Goal: Submit feedback/report problem

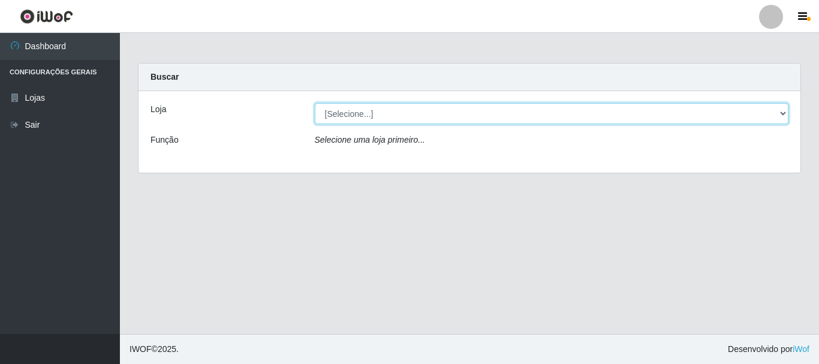
click at [525, 115] on select "[Selecione...] Nordestão - Alecrim" at bounding box center [552, 113] width 474 height 21
select select "453"
click at [315, 103] on select "[Selecione...] Nordestão - Alecrim" at bounding box center [552, 113] width 474 height 21
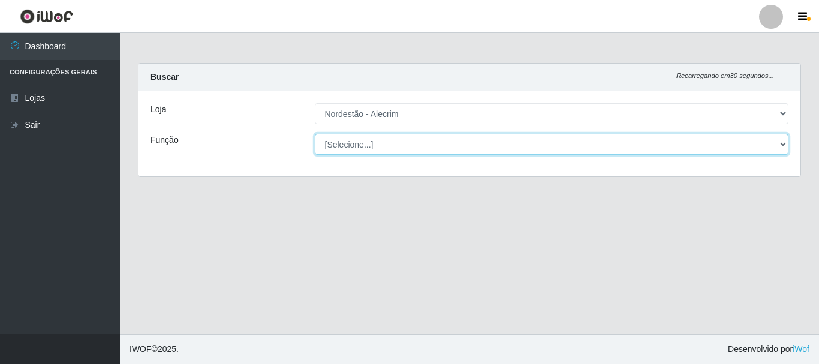
click at [434, 149] on select "[Selecione...] Embalador Embalador + Embalador ++" at bounding box center [552, 144] width 474 height 21
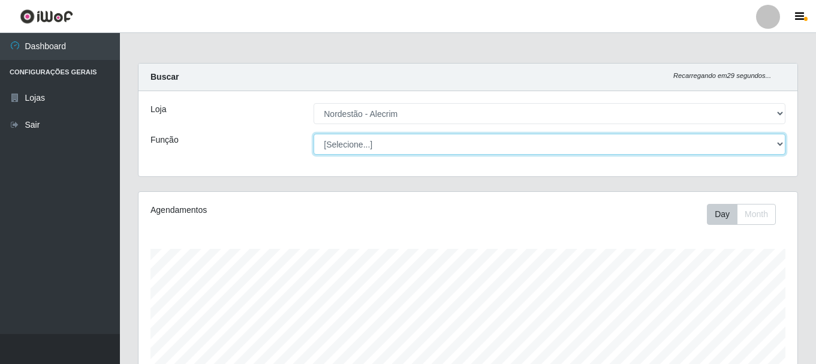
scroll to position [249, 659]
select select "1"
click at [313, 134] on select "[Selecione...] Embalador Embalador + Embalador ++" at bounding box center [549, 144] width 472 height 21
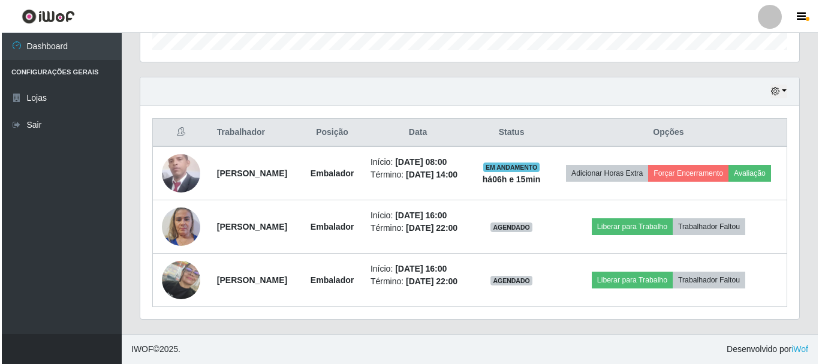
scroll to position [406, 0]
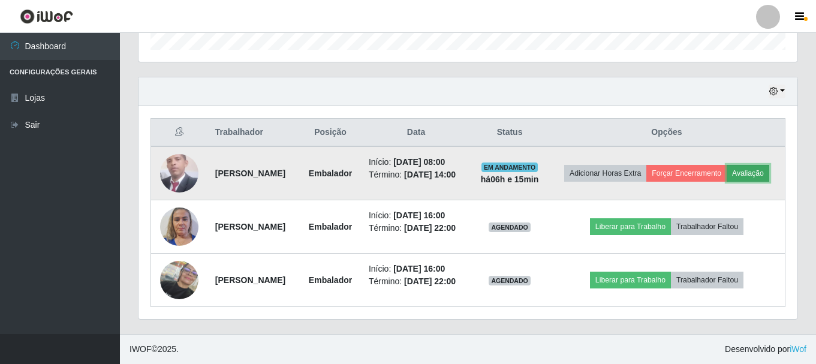
click at [726, 165] on button "Avaliação" at bounding box center [747, 173] width 43 height 17
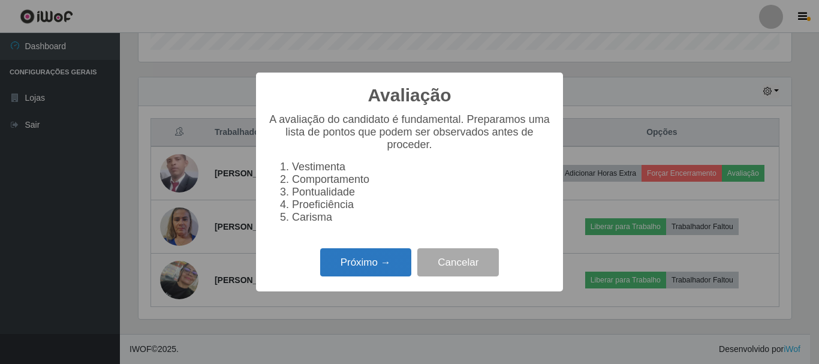
click at [377, 276] on button "Próximo →" at bounding box center [365, 262] width 91 height 28
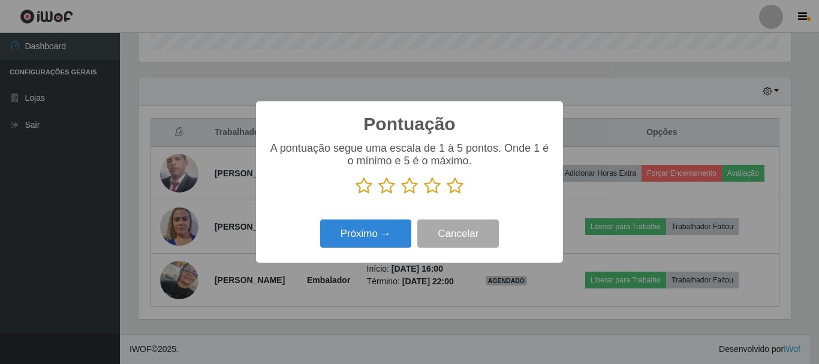
click at [457, 192] on icon at bounding box center [455, 186] width 17 height 18
click at [447, 195] on input "radio" at bounding box center [447, 195] width 0 height 0
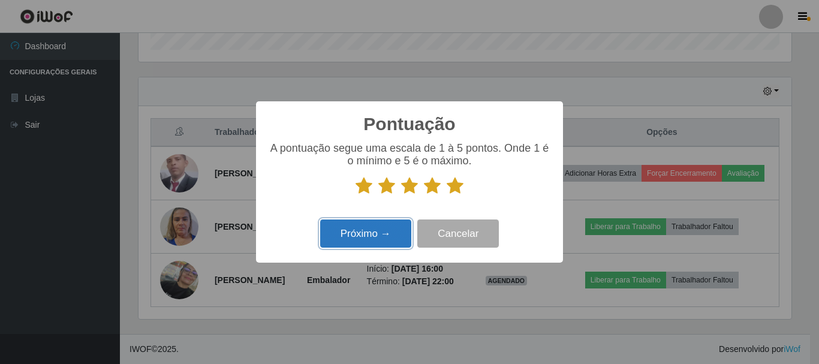
click at [382, 240] on button "Próximo →" at bounding box center [365, 233] width 91 height 28
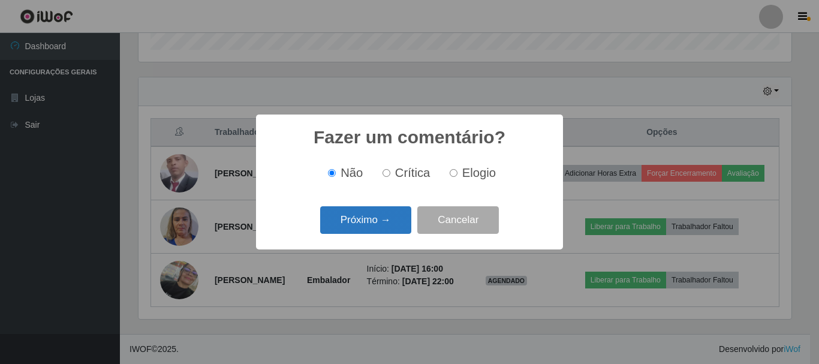
click at [387, 225] on button "Próximo →" at bounding box center [365, 220] width 91 height 28
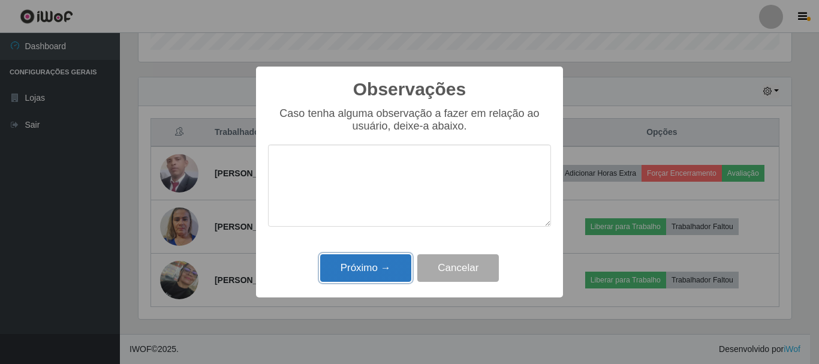
click at [378, 270] on button "Próximo →" at bounding box center [365, 268] width 91 height 28
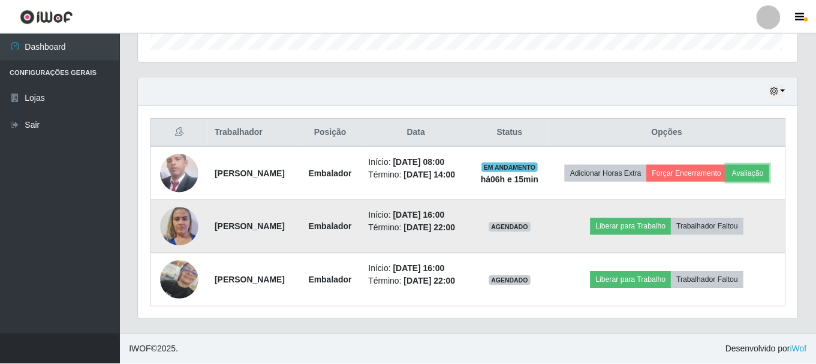
scroll to position [249, 659]
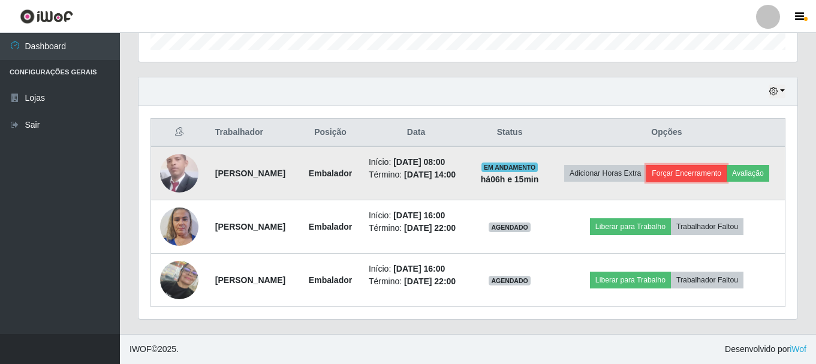
click at [726, 165] on button "Forçar Encerramento" at bounding box center [686, 173] width 80 height 17
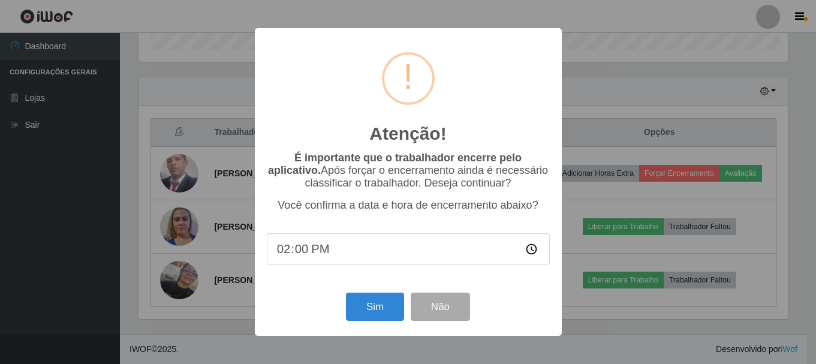
scroll to position [249, 653]
click at [381, 312] on button "Sim" at bounding box center [376, 307] width 58 height 28
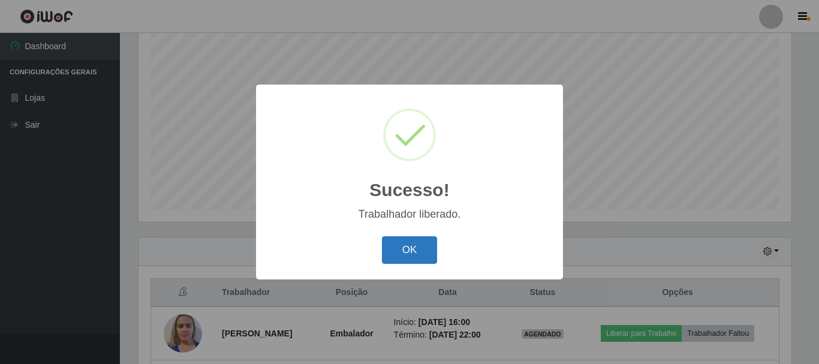
click at [434, 243] on button "OK" at bounding box center [410, 250] width 56 height 28
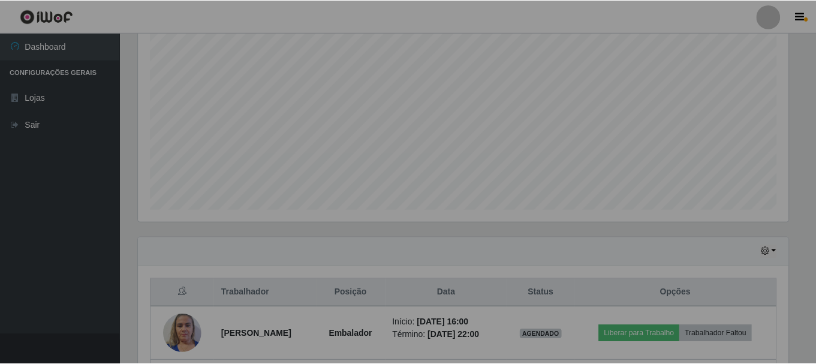
scroll to position [249, 659]
